Goal: Task Accomplishment & Management: Manage account settings

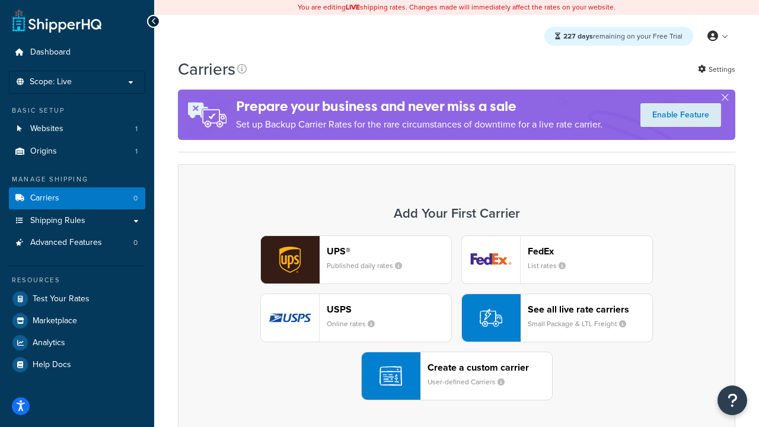
click at [457, 318] on div "UPS® Published daily rates FedEx List rates USPS Online rates See all live rate…" at bounding box center [456, 318] width 533 height 165
click at [590, 251] on header "FedEx" at bounding box center [590, 251] width 125 height 11
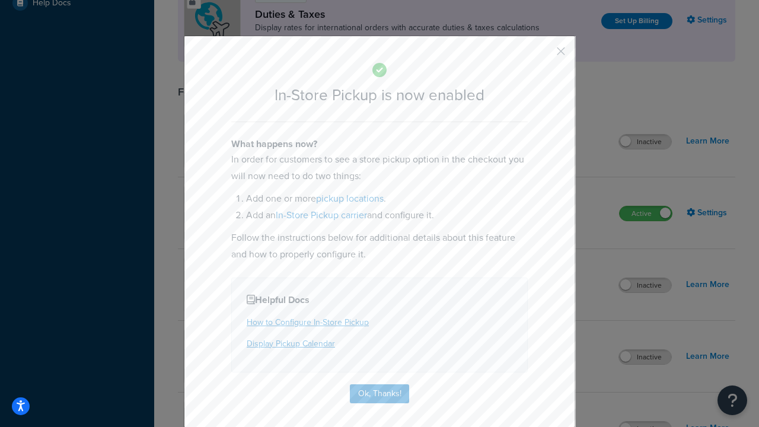
click at [543, 55] on button "button" at bounding box center [543, 55] width 3 height 3
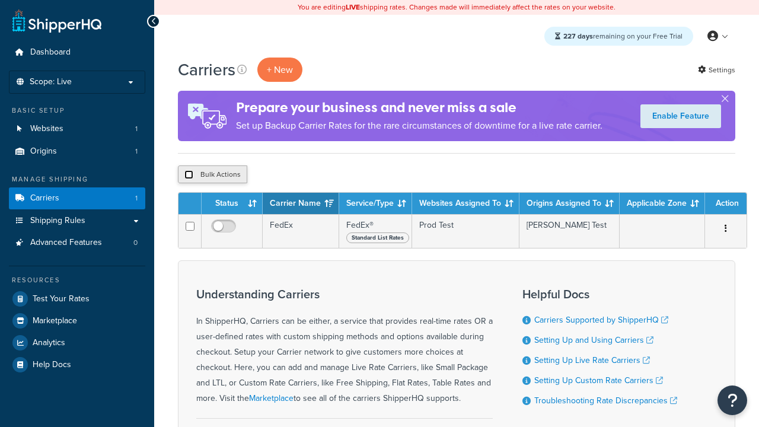
click at [189, 175] on input "checkbox" at bounding box center [189, 174] width 9 height 9
checkbox input "true"
click at [0, 0] on button "Delete" at bounding box center [0, 0] width 0 height 0
